Goal: Task Accomplishment & Management: Use online tool/utility

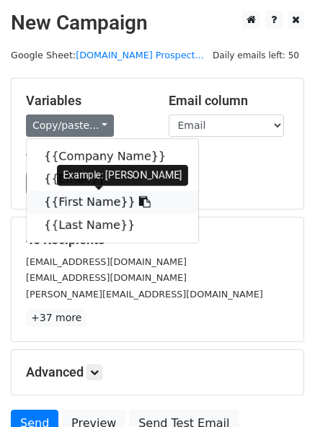
click at [81, 210] on link "{{First Name}}" at bounding box center [112, 202] width 171 height 23
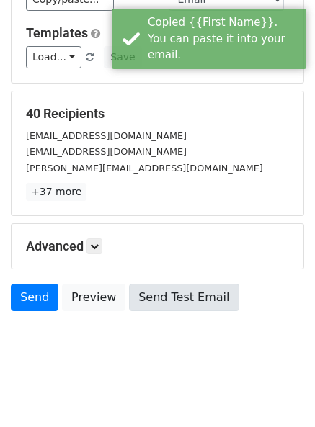
scroll to position [132, 0]
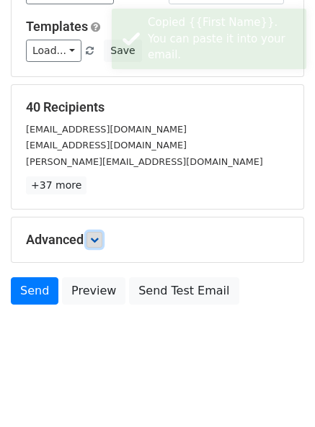
click at [91, 235] on link at bounding box center [94, 240] width 16 height 16
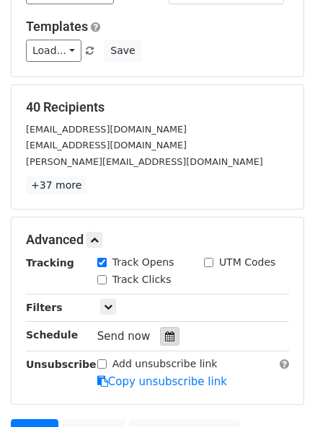
click at [165, 339] on icon at bounding box center [169, 336] width 9 height 10
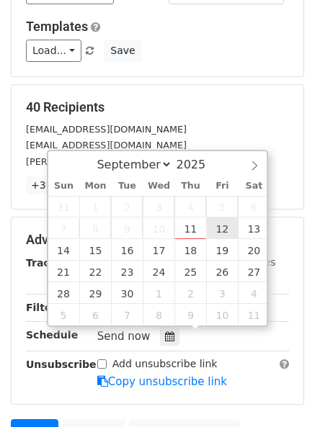
type input "[DATE] 12:00"
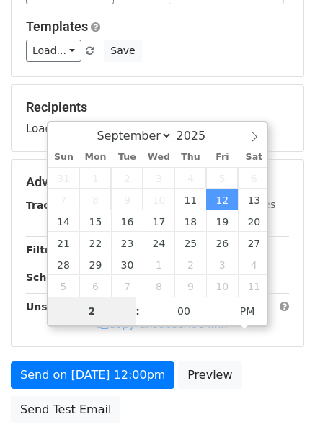
type input "2"
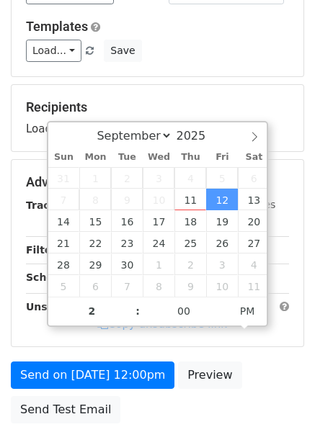
type input "[DATE] 14:00"
type input "02"
click at [197, 289] on div "[DATE]-09-12 14:00" at bounding box center [181, 278] width 169 height 19
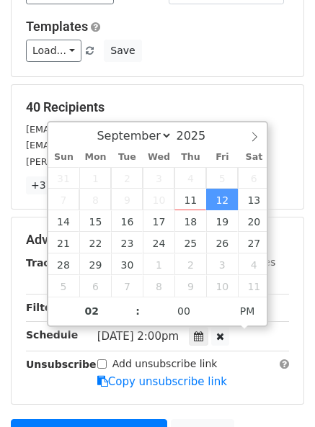
click at [208, 91] on div "40 Recipients [EMAIL_ADDRESS][DOMAIN_NAME] [EMAIL_ADDRESS][DOMAIN_NAME] [PERSON…" at bounding box center [158, 147] width 292 height 124
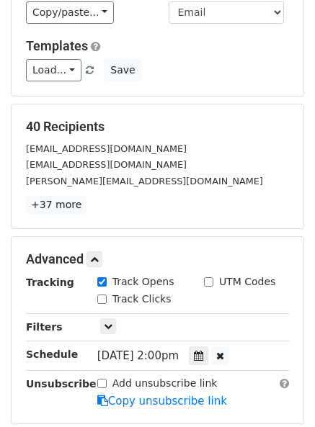
scroll to position [288, 0]
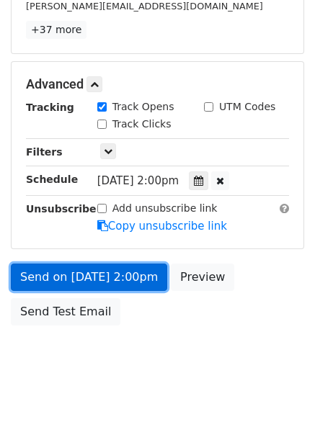
click at [23, 268] on link "Send on [DATE] 2:00pm" at bounding box center [89, 277] width 156 height 27
